Goal: Entertainment & Leisure: Consume media (video, audio)

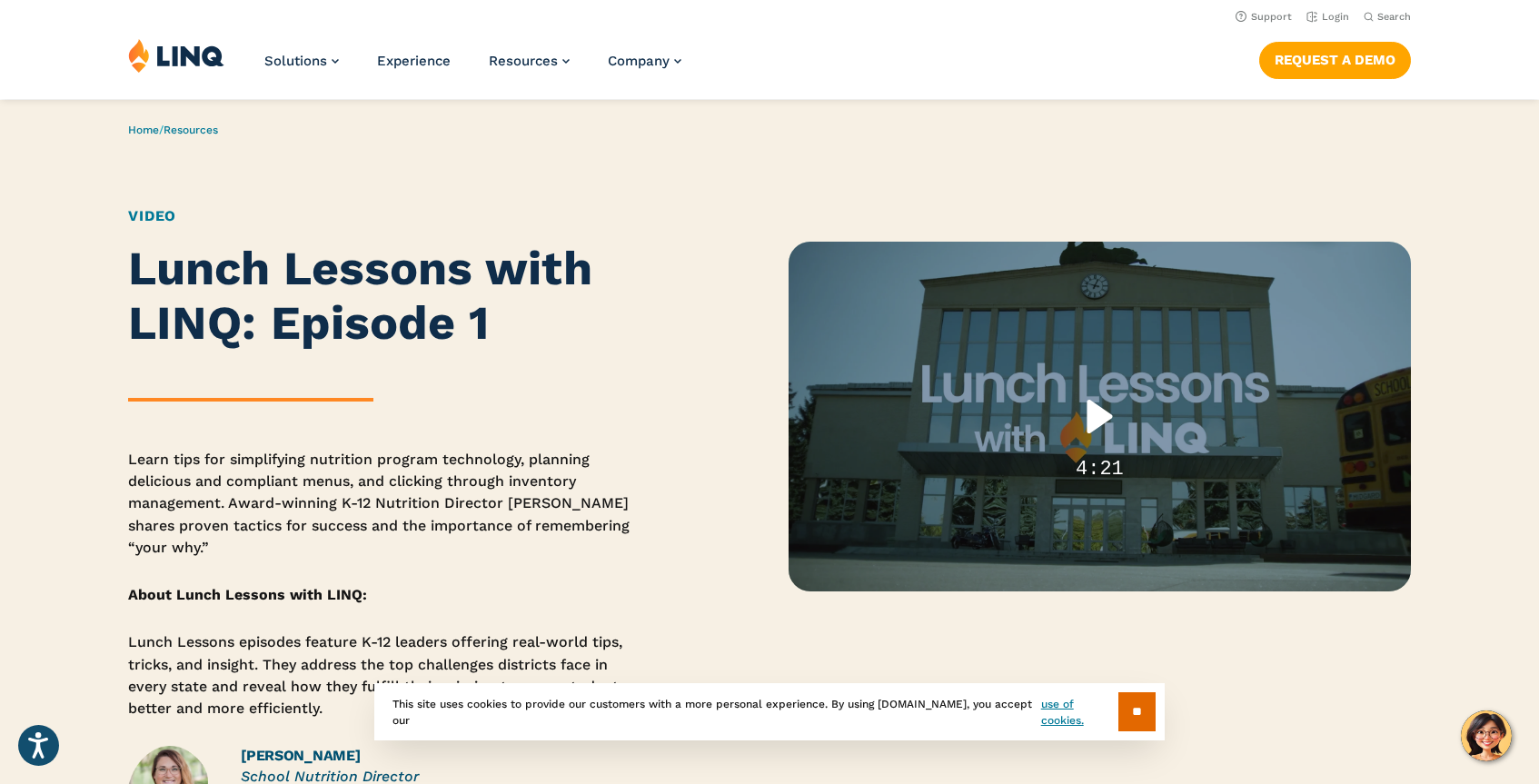
click at [1078, 415] on div "Play" at bounding box center [1100, 416] width 115 height 74
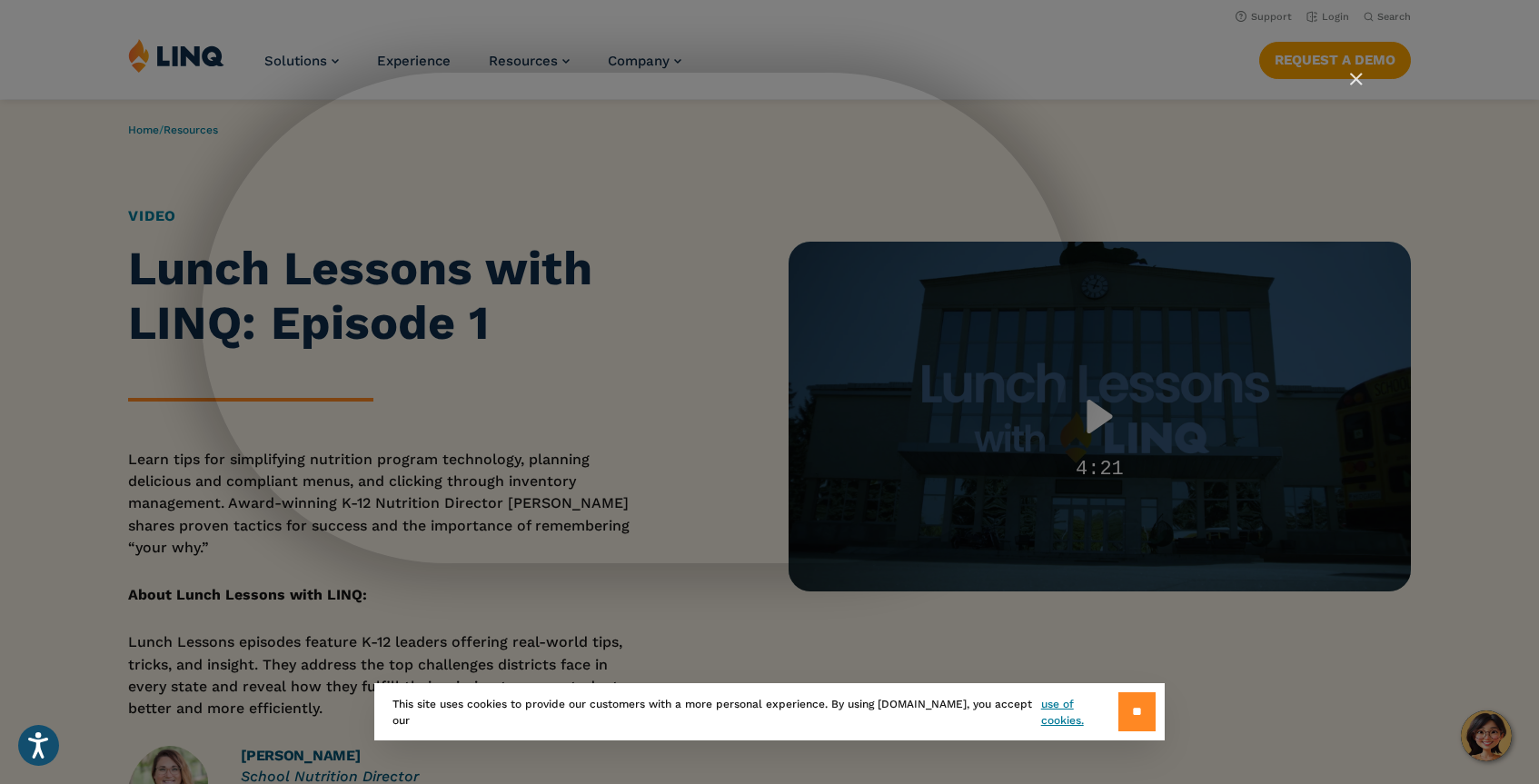
click at [1148, 701] on input "**" at bounding box center [1137, 711] width 37 height 39
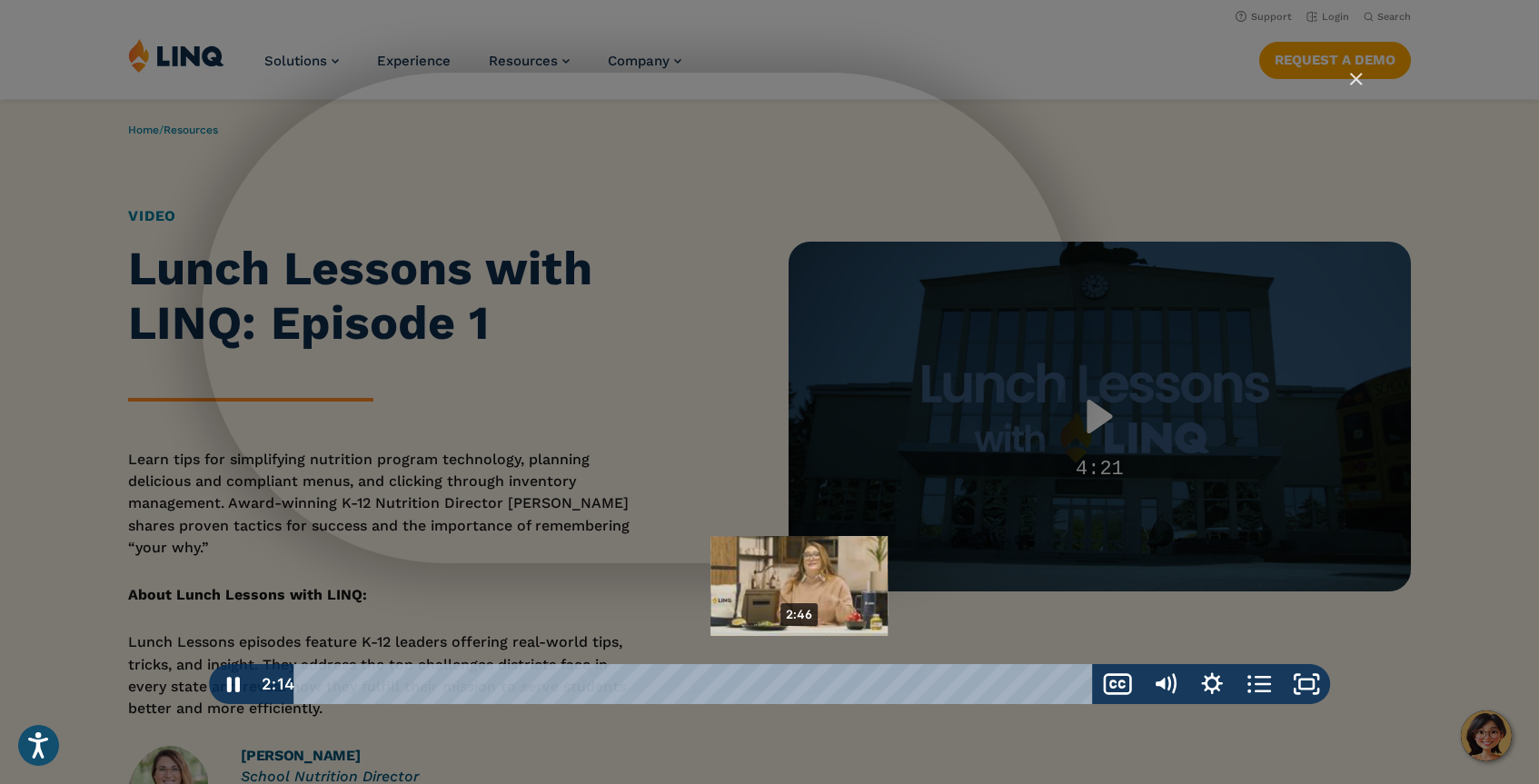
click at [801, 677] on div "2:46" at bounding box center [698, 684] width 772 height 40
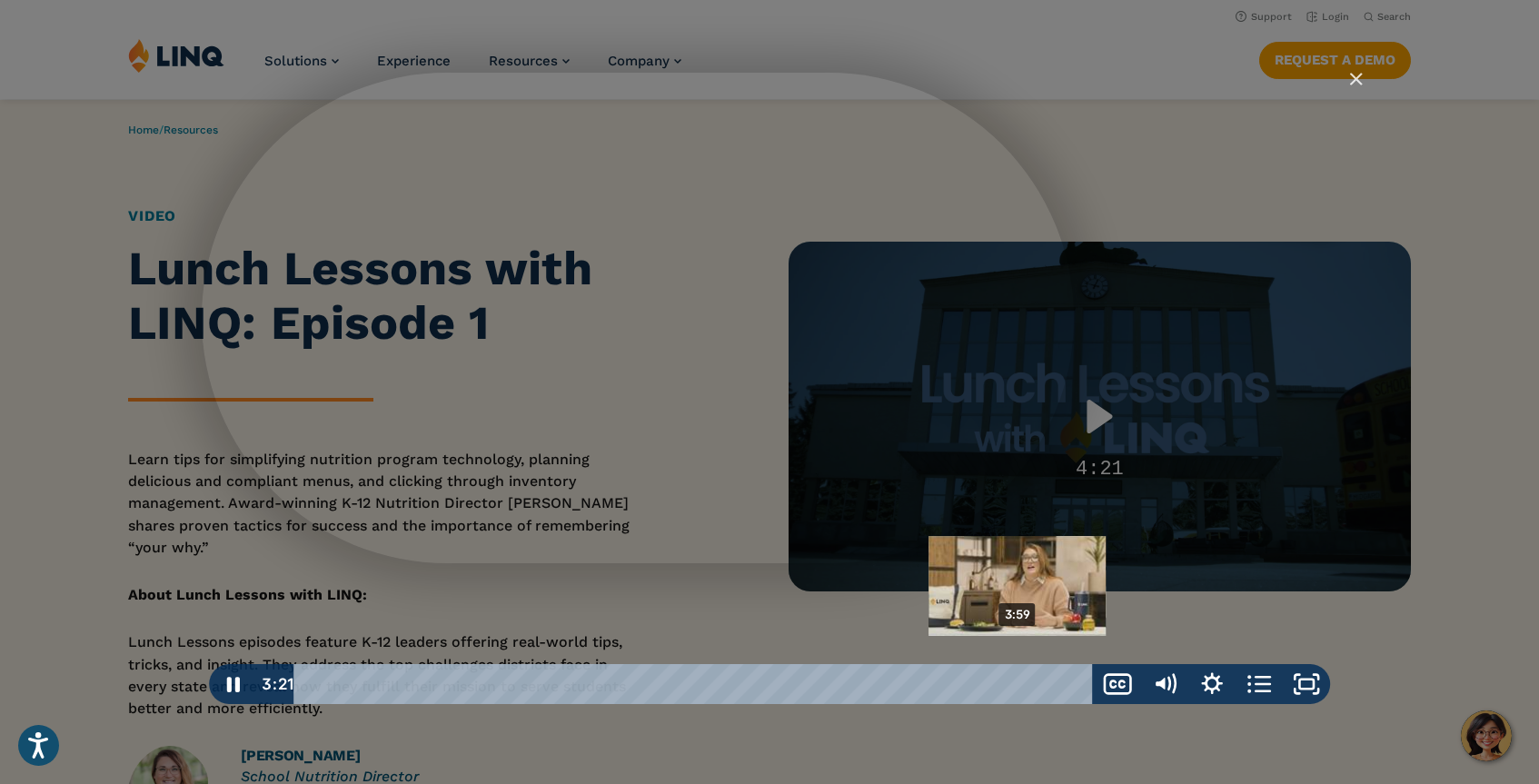
click at [1019, 686] on div "3:59" at bounding box center [698, 684] width 772 height 40
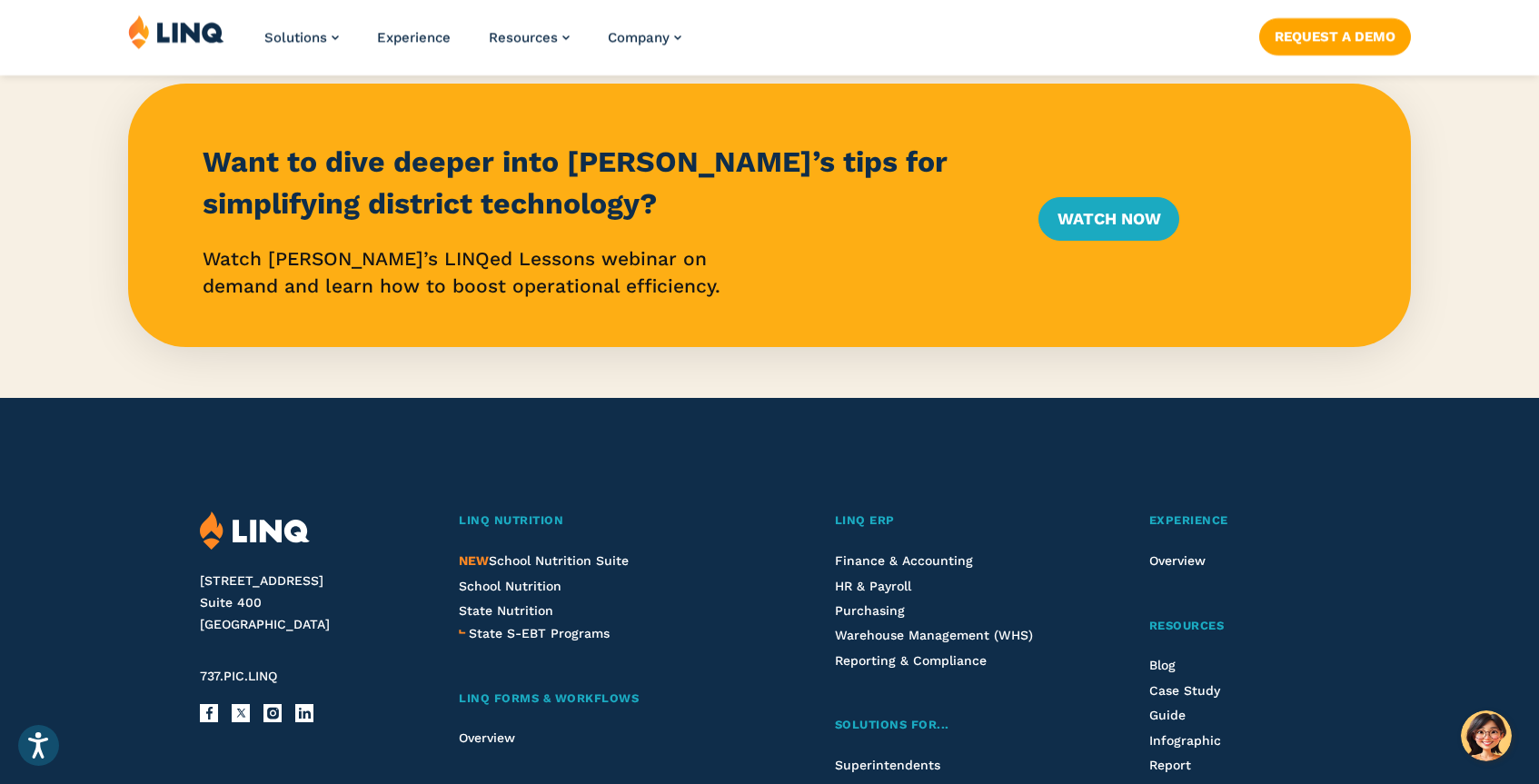
scroll to position [843, 0]
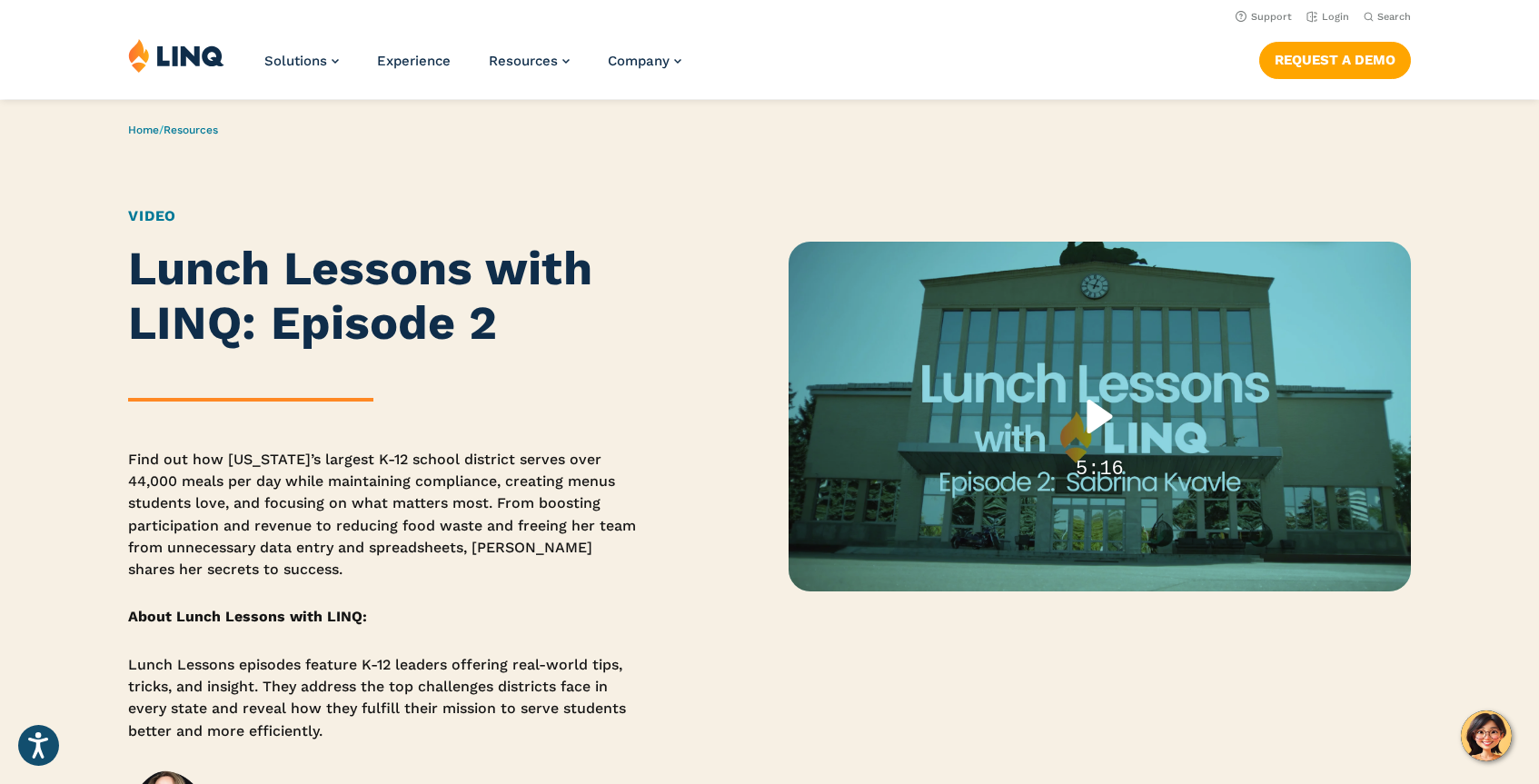
click at [1094, 422] on div "Play" at bounding box center [1100, 416] width 115 height 74
